Goal: Navigation & Orientation: Find specific page/section

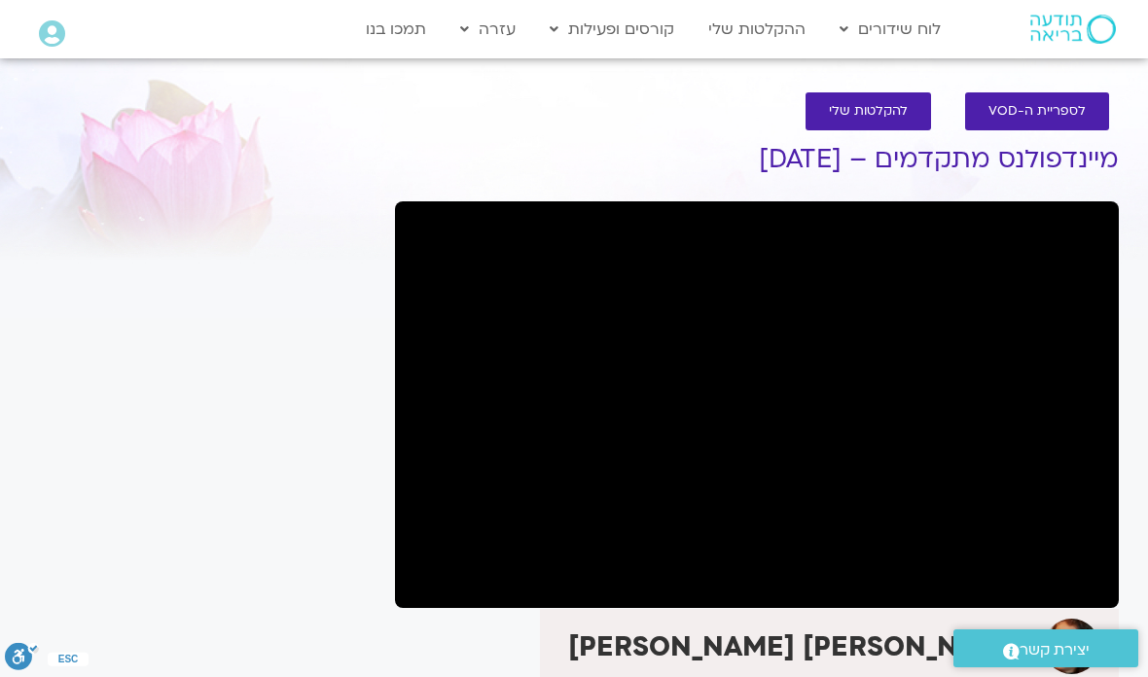
scroll to position [2, 0]
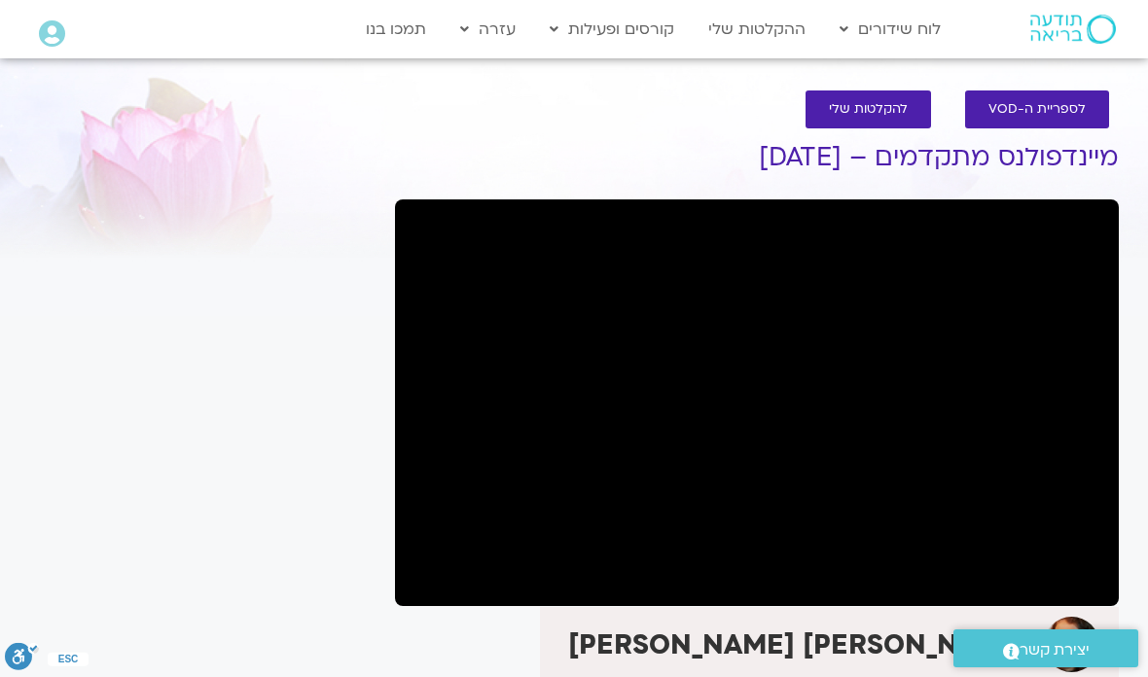
click at [217, 605] on div "It seems we can't find what you're looking for. It seems we can't find what you…" at bounding box center [202, 483] width 366 height 746
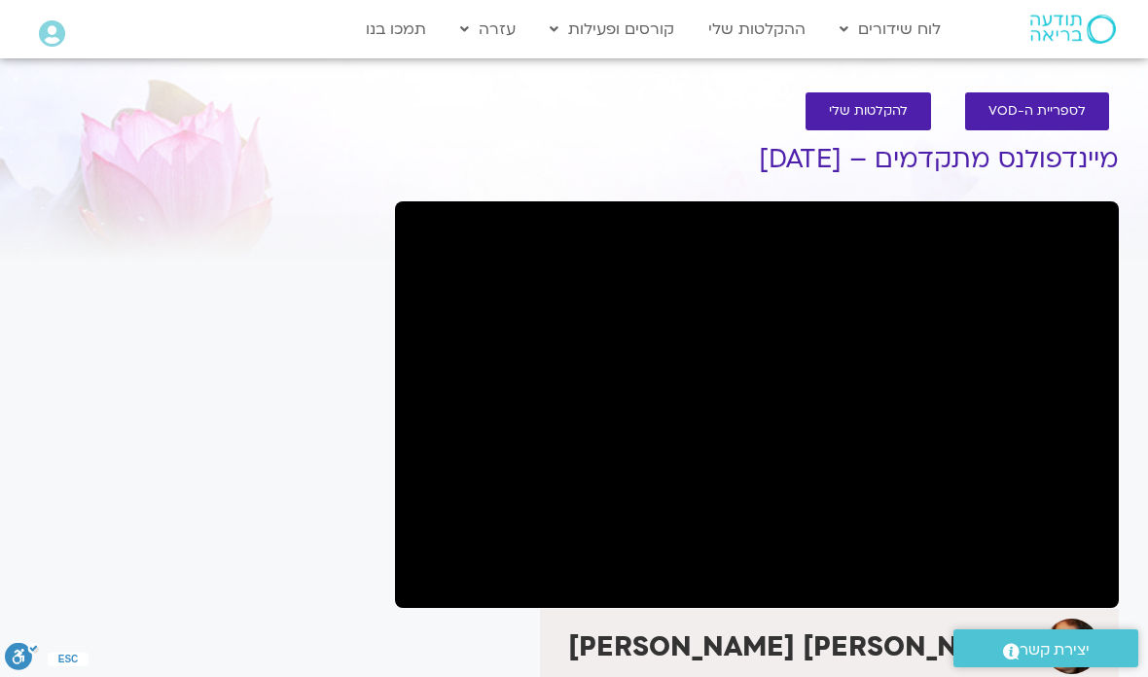
click at [1141, 271] on section "לספריית ה-VOD להקלטות שלי מיינדפולנס מתקדמים – [DATE] [PERSON_NAME] [PERSON_NAM…" at bounding box center [574, 465] width 1148 height 785
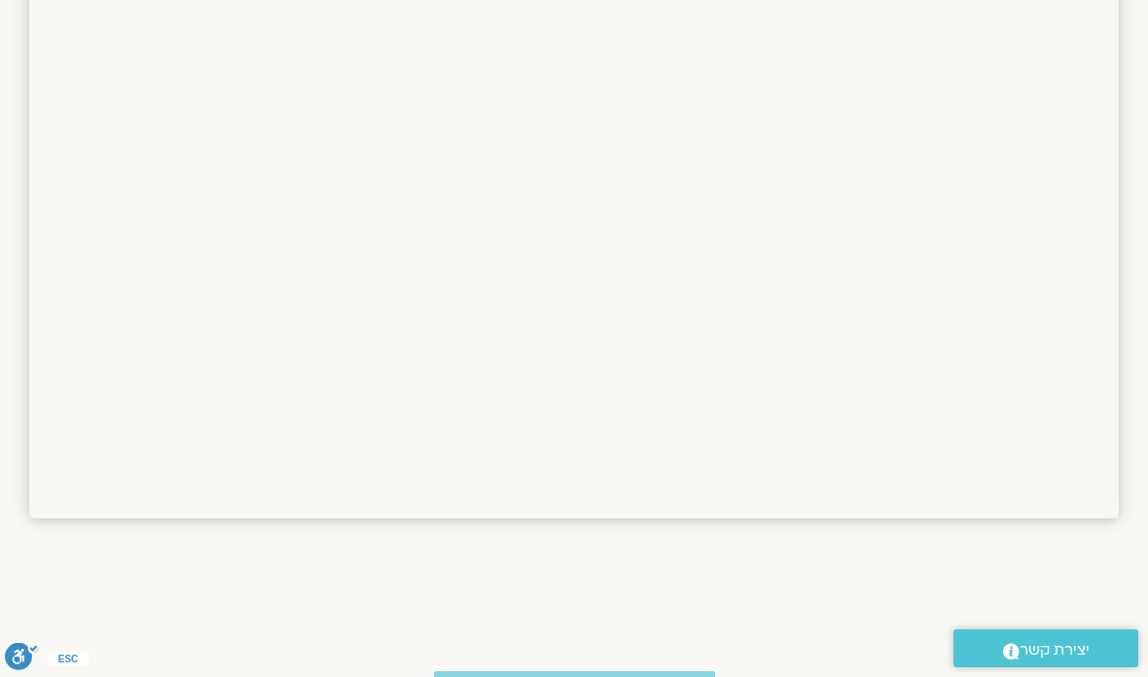
scroll to position [1288, 0]
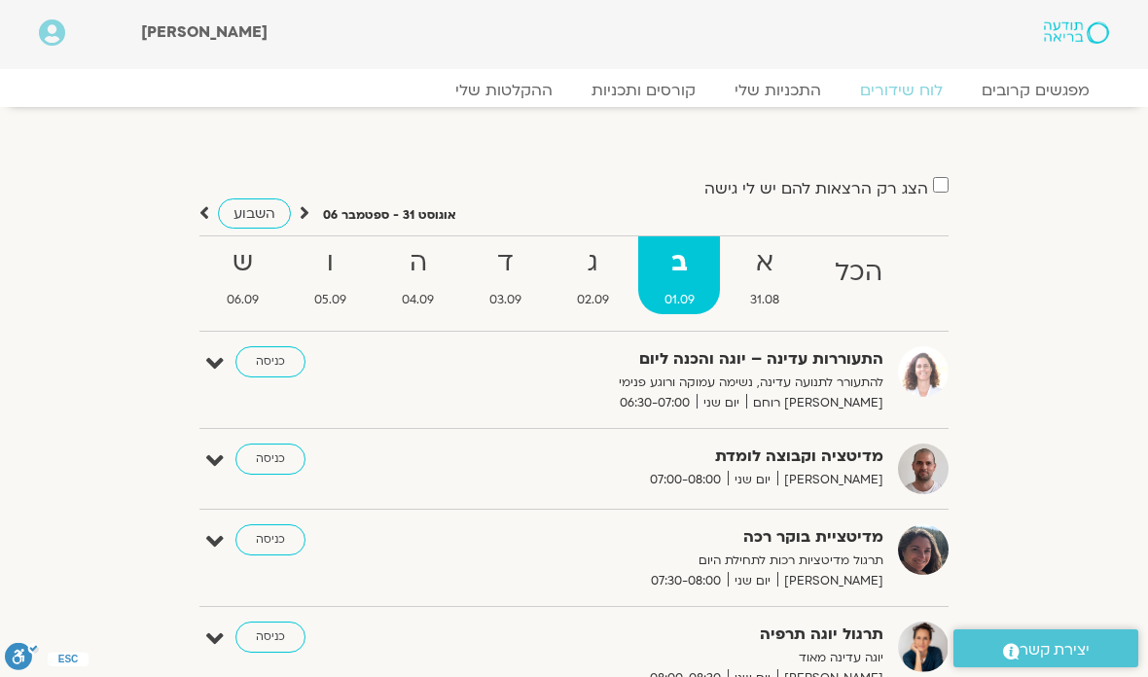
click at [759, 269] on strong "א" at bounding box center [764, 263] width 81 height 44
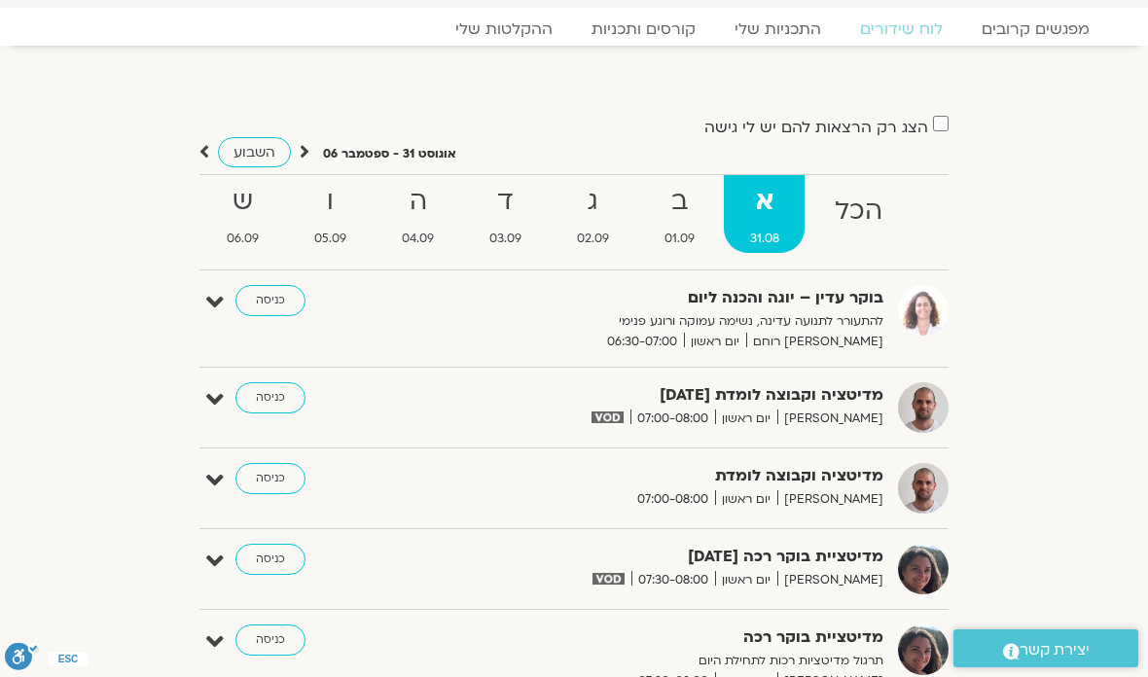
scroll to position [60, 0]
